Goal: Find contact information: Find contact information

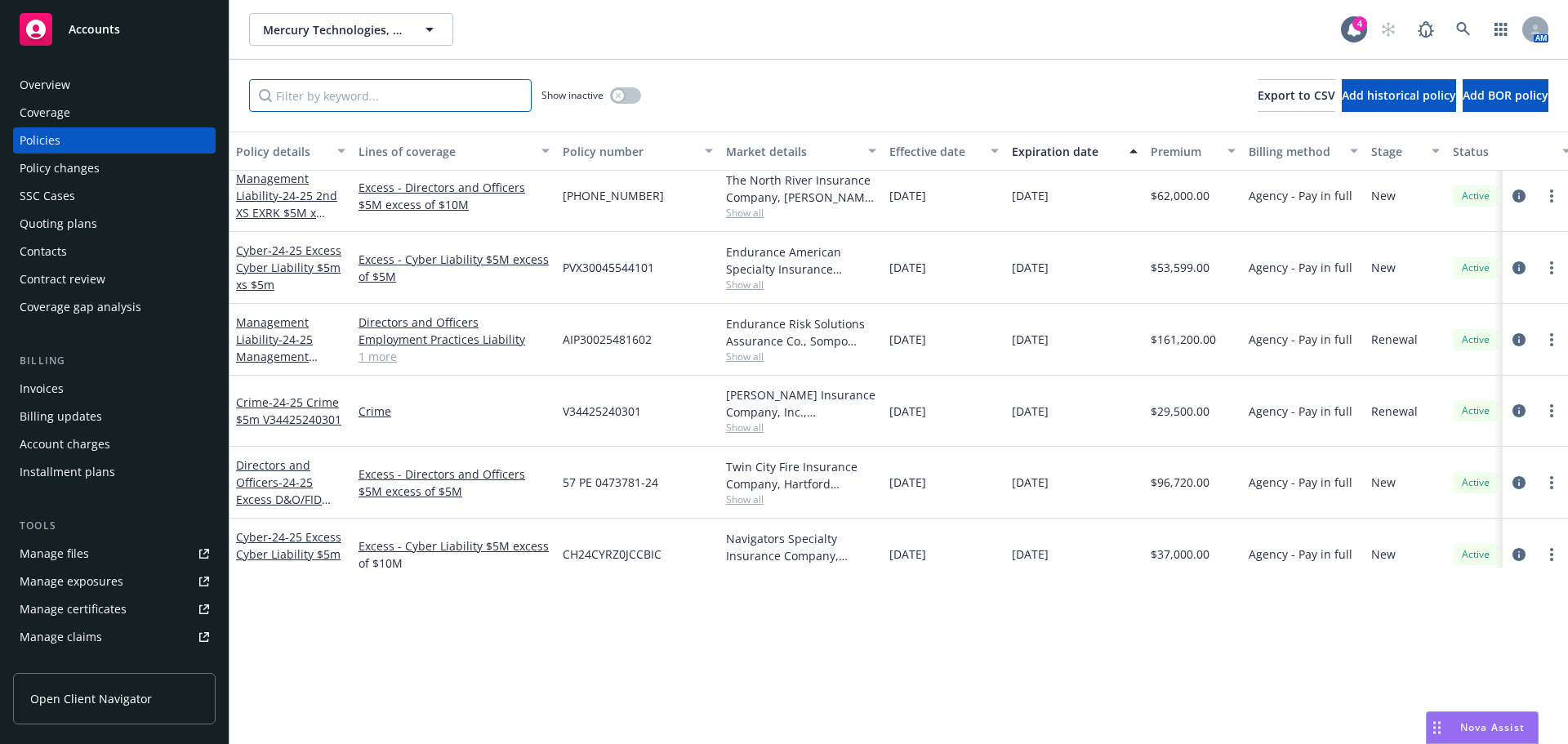
scroll to position [83, 0]
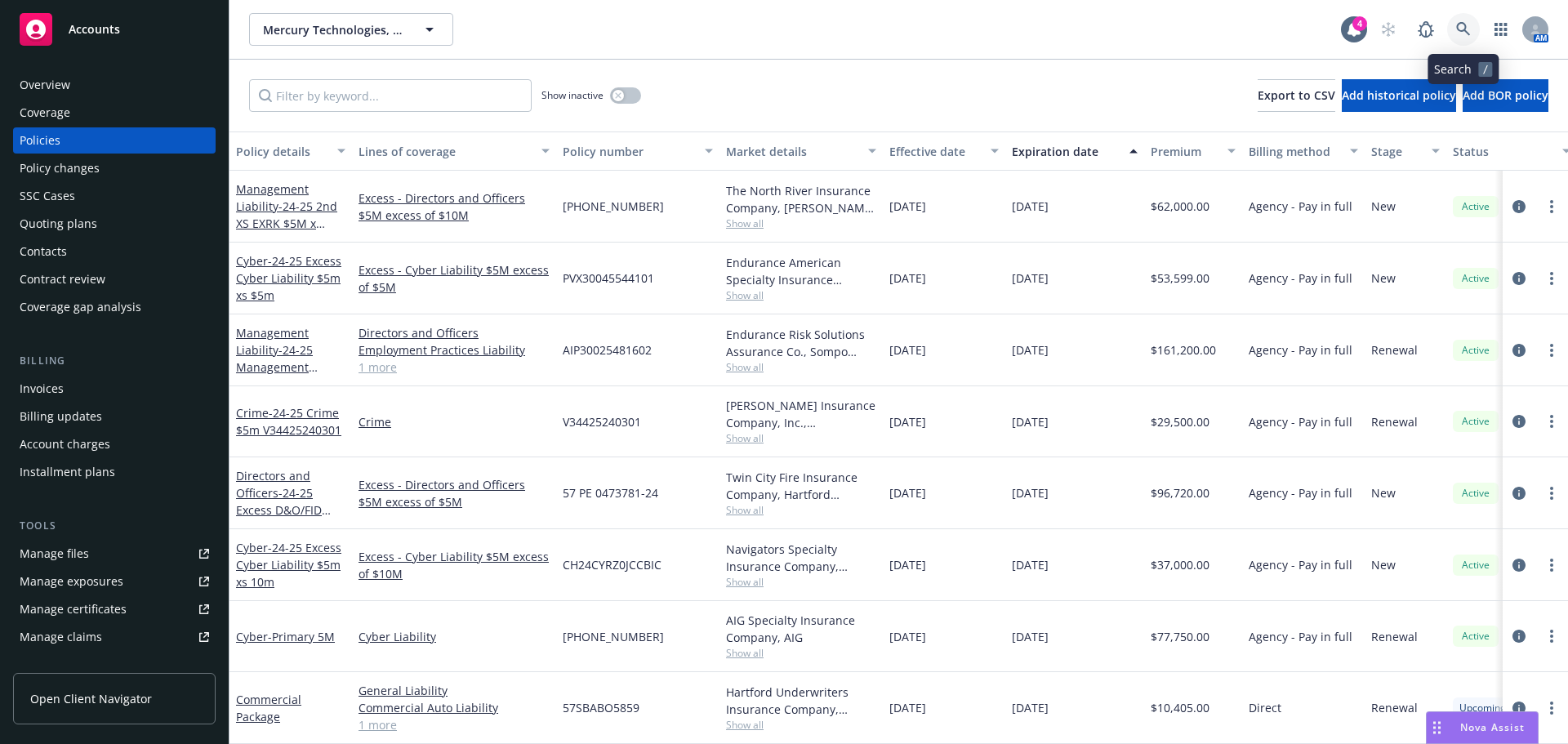
click at [1254, 21] on link at bounding box center [1463, 29] width 32 height 32
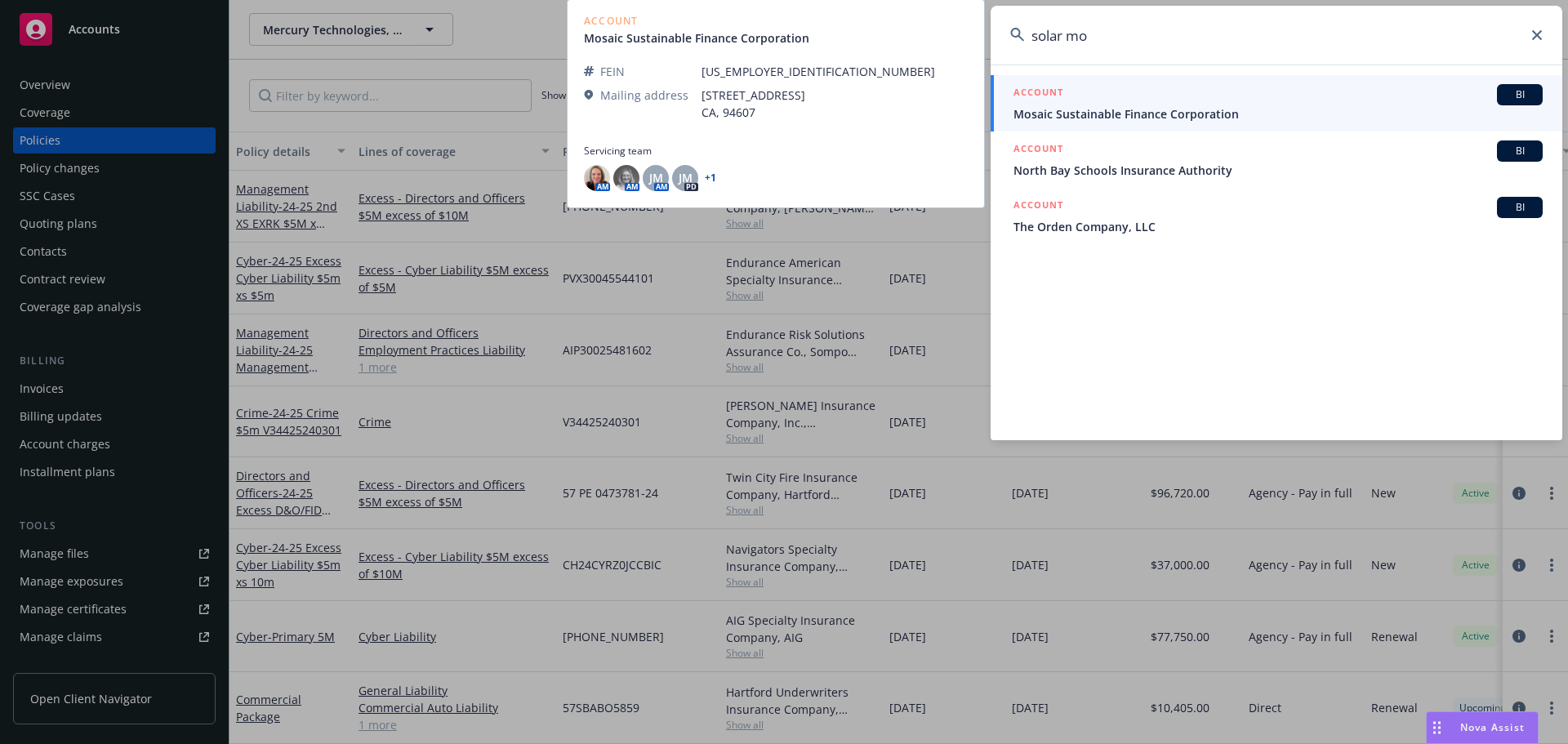
type input "solar mo"
click at [1068, 102] on div "ACCOUNT BI" at bounding box center [1279, 95] width 530 height 21
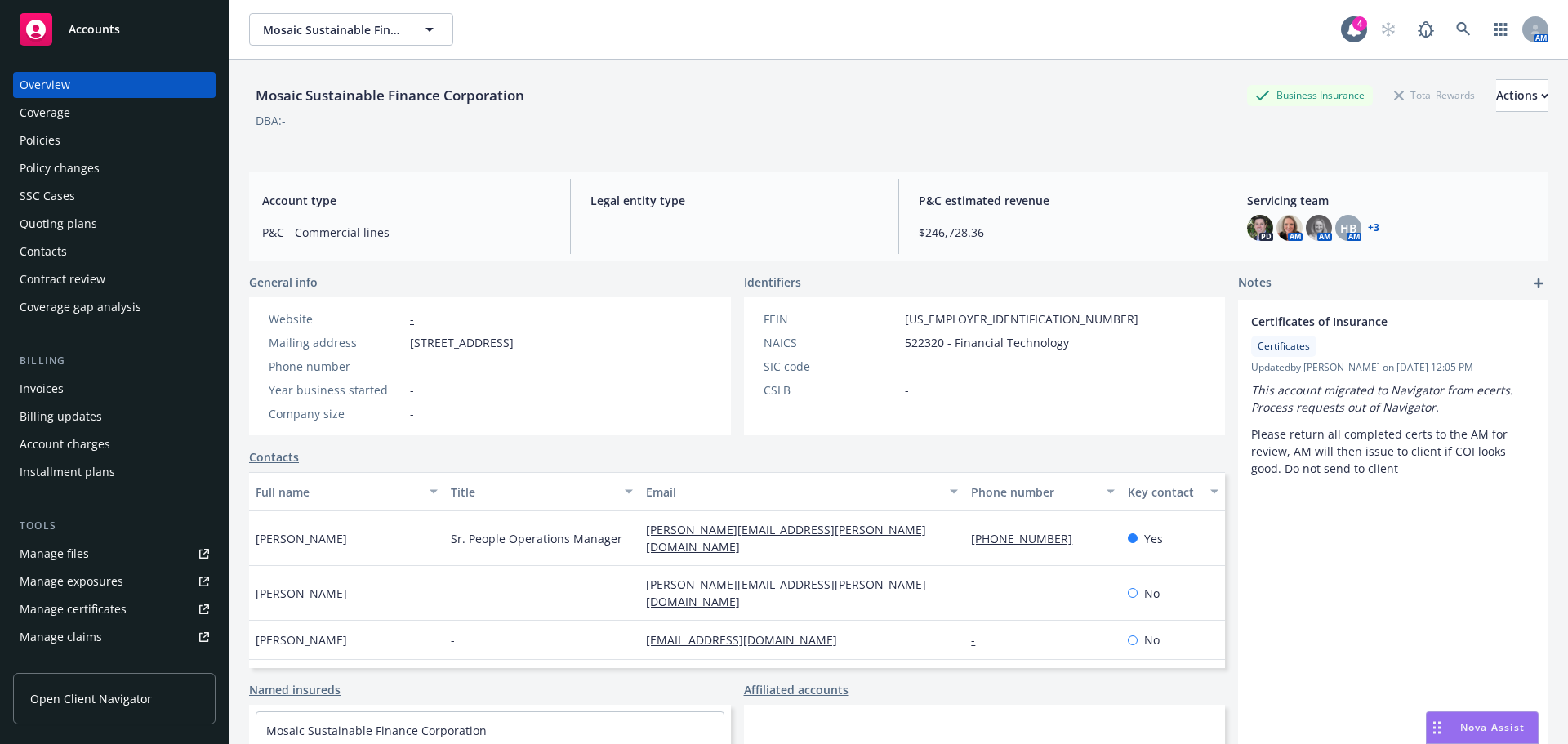
click at [36, 145] on div "Policies" at bounding box center [40, 141] width 41 height 26
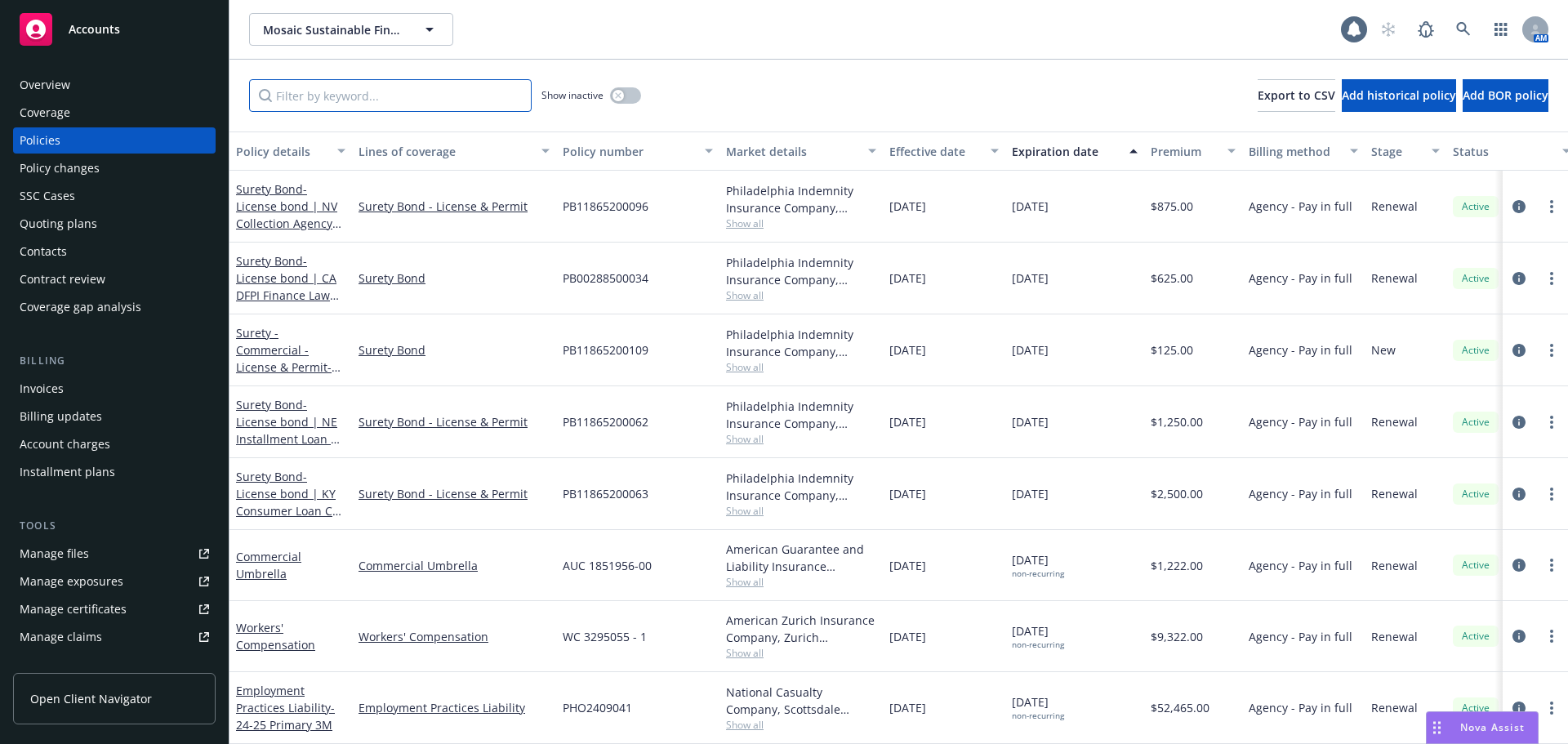
click at [337, 98] on input "Filter by keyword..." at bounding box center [390, 95] width 282 height 32
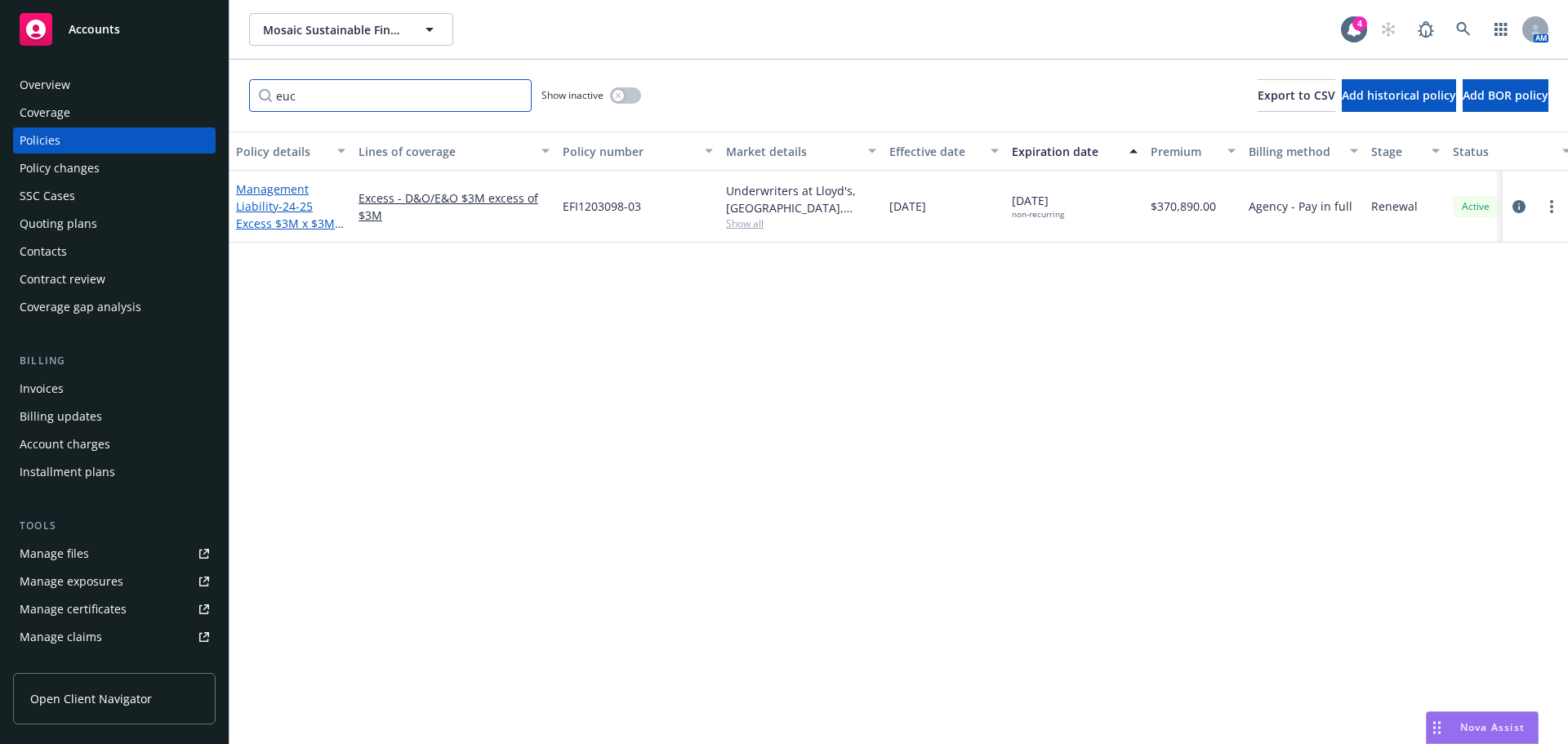
type input "euc"
click at [293, 205] on span "- 24-25 Excess $3M x $3M (LAYER 1)" at bounding box center [290, 223] width 107 height 50
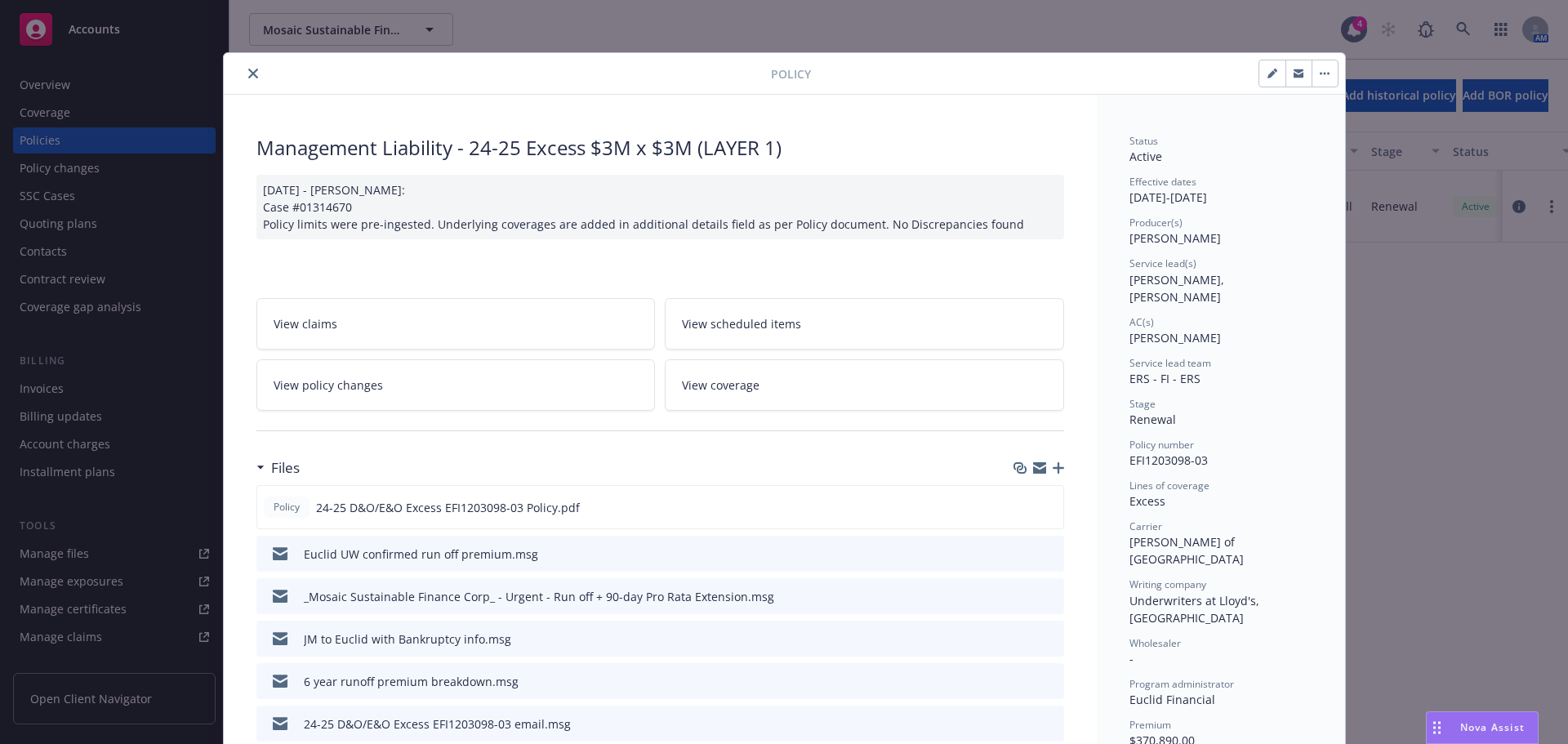
click at [1041, 548] on icon "preview file" at bounding box center [1048, 553] width 15 height 11
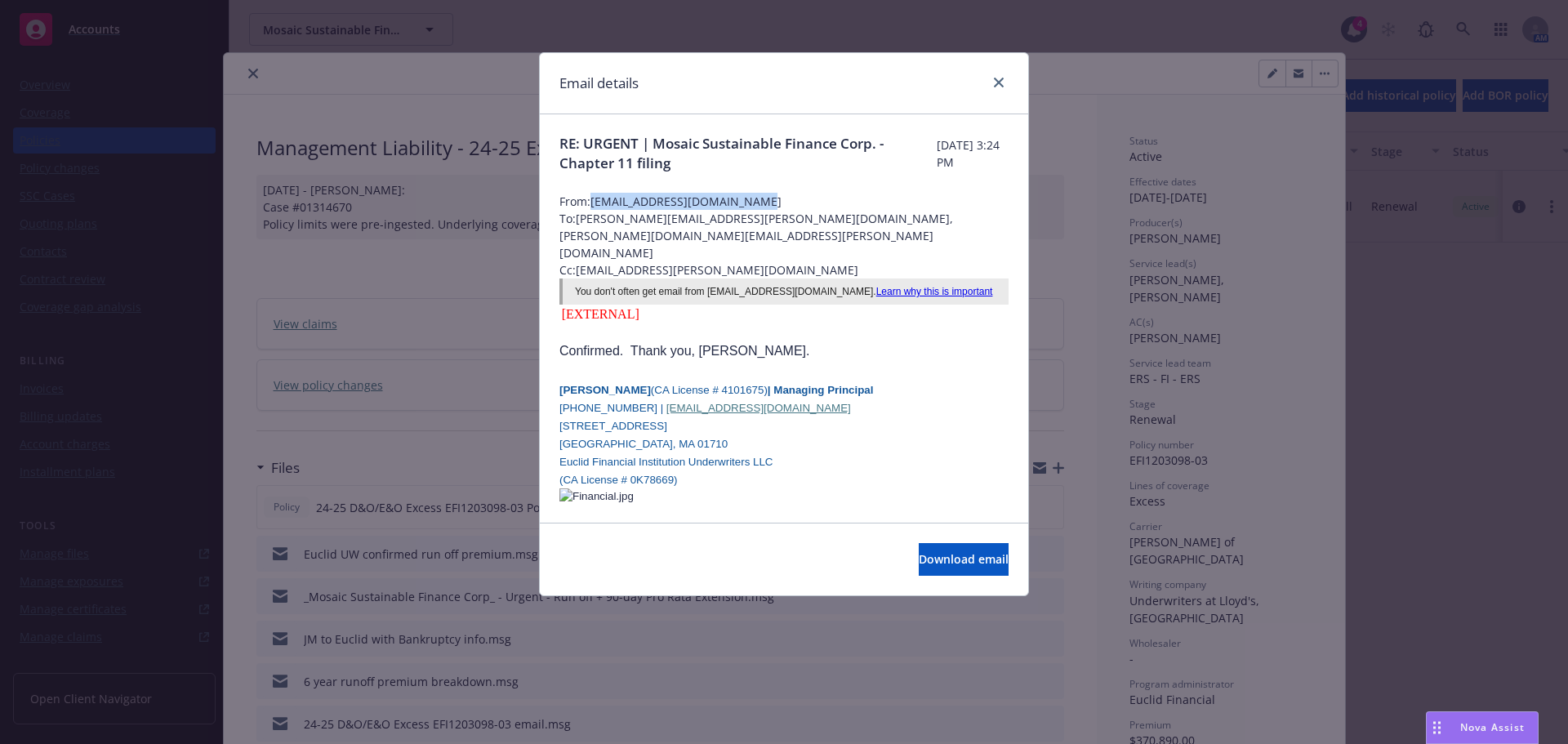
drag, startPoint x: 752, startPoint y: 200, endPoint x: 592, endPoint y: 208, distance: 160.2
click at [592, 208] on span "From: jthomas@euclidfinancial.com" at bounding box center [784, 201] width 449 height 18
copy span "jthomas@euclidfinancial.com"
click at [1002, 83] on icon "close" at bounding box center [998, 82] width 10 height 10
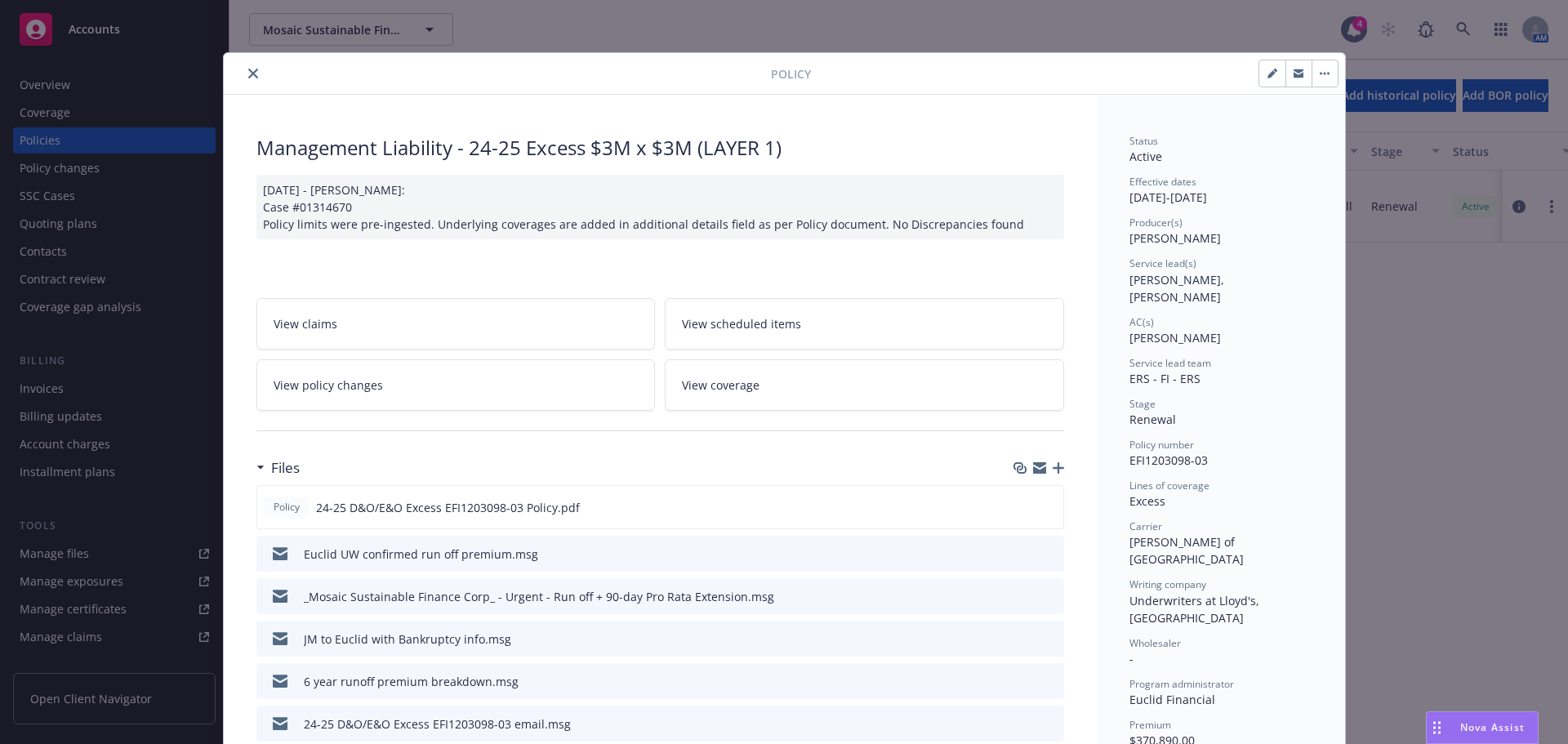
click at [248, 72] on icon "close" at bounding box center [253, 73] width 10 height 10
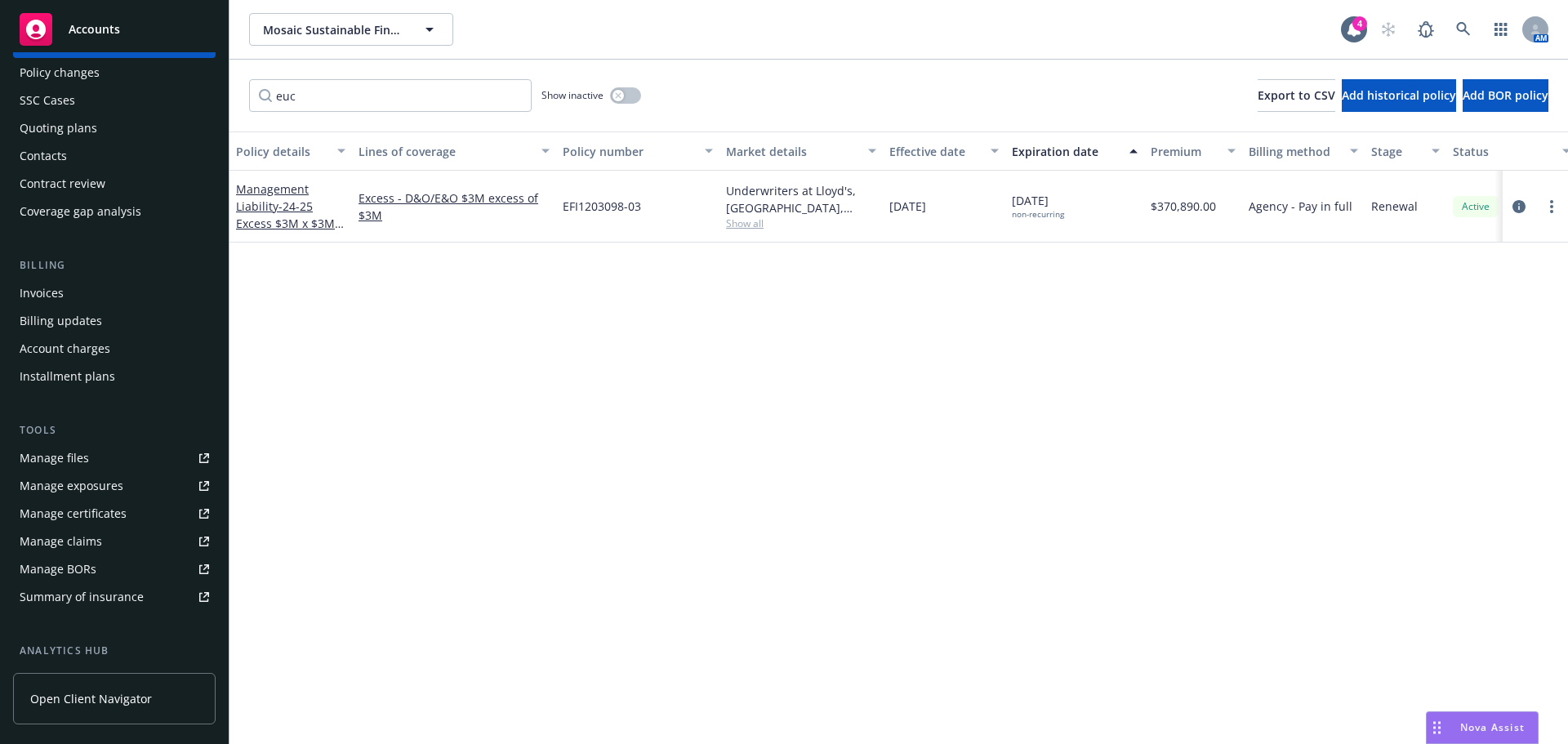
scroll to position [75, 0]
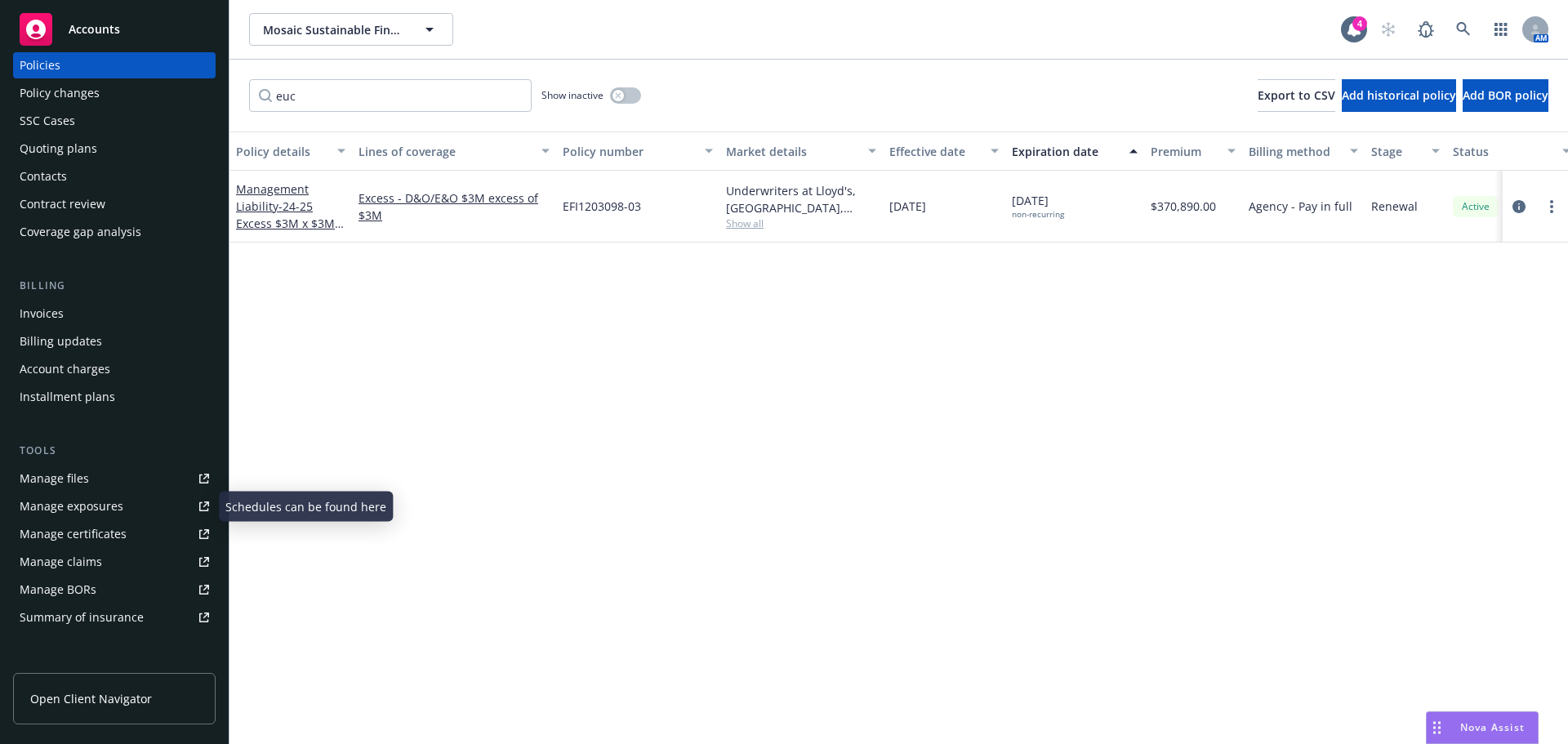
click at [121, 483] on link "Manage files" at bounding box center [114, 479] width 203 height 26
